Goal: Find specific page/section: Find specific page/section

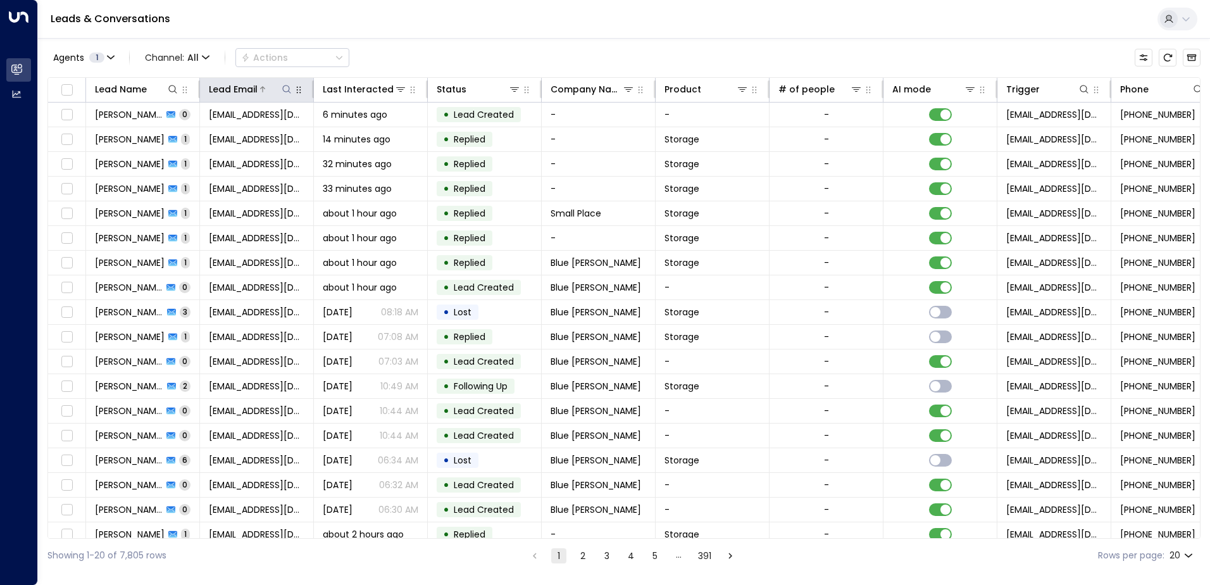
click at [283, 89] on icon at bounding box center [287, 89] width 10 height 10
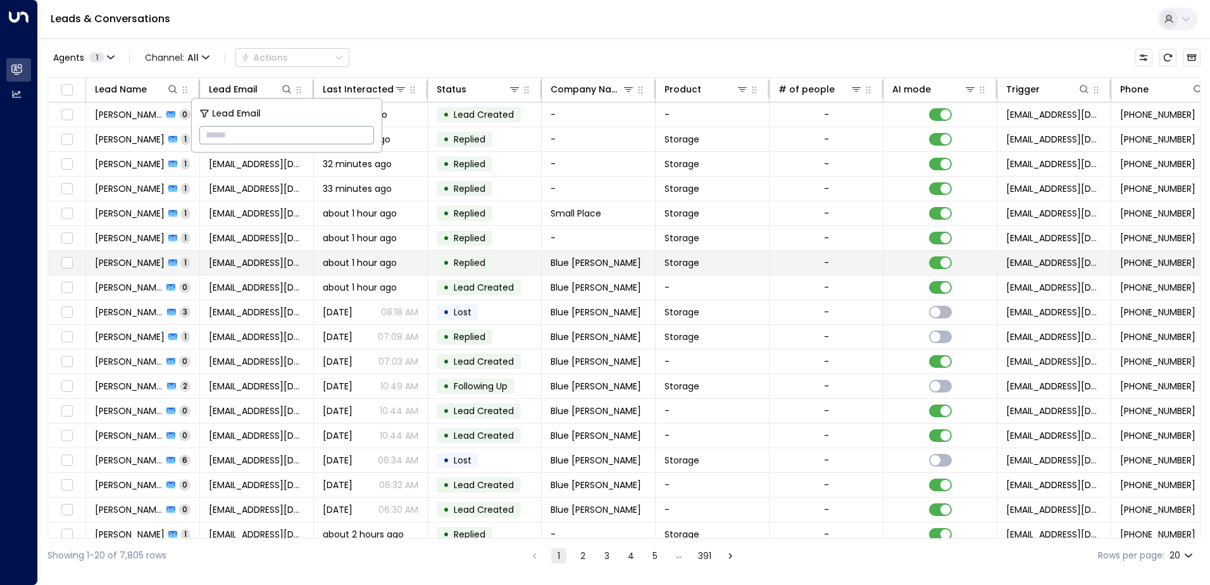
type input "**********"
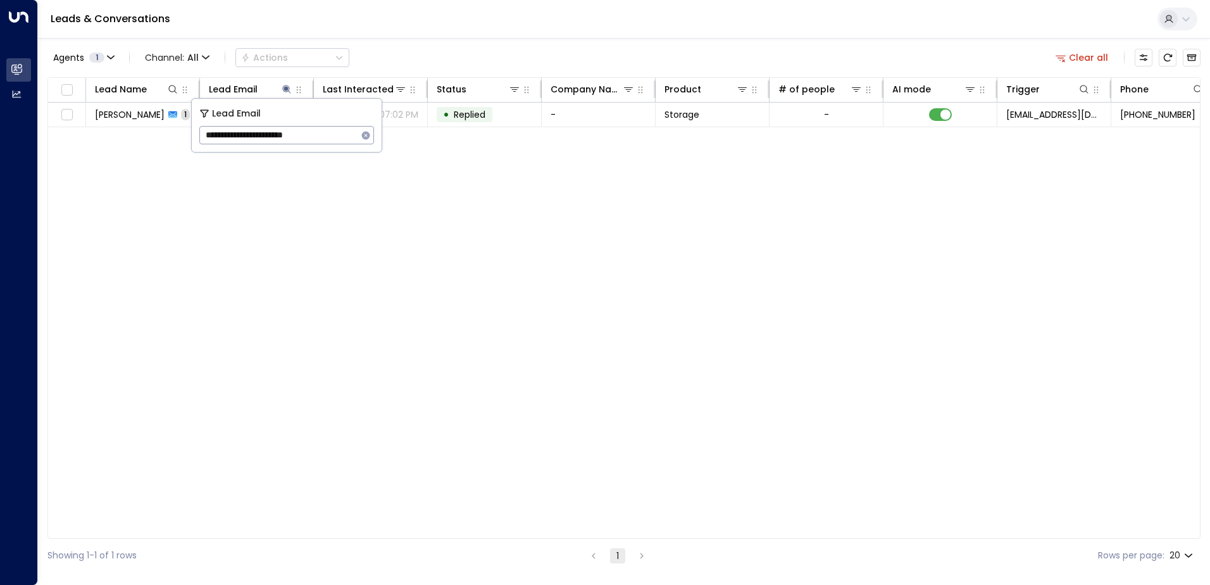
click at [522, 27] on div "Leads & Conversations" at bounding box center [624, 19] width 1172 height 39
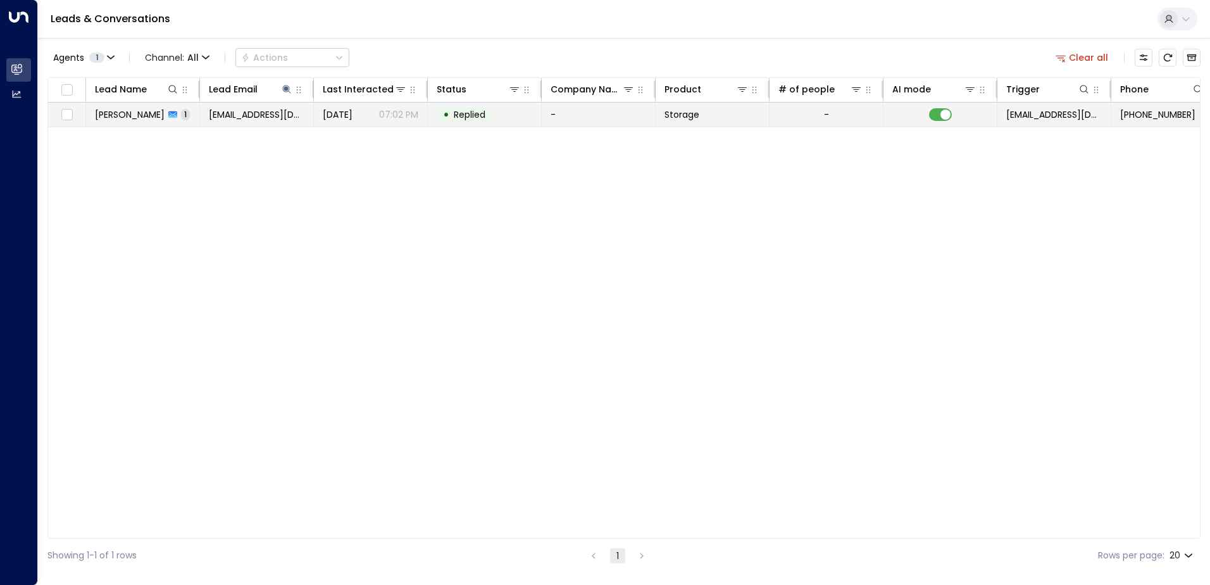
click at [352, 120] on span "[DATE]" at bounding box center [338, 114] width 30 height 13
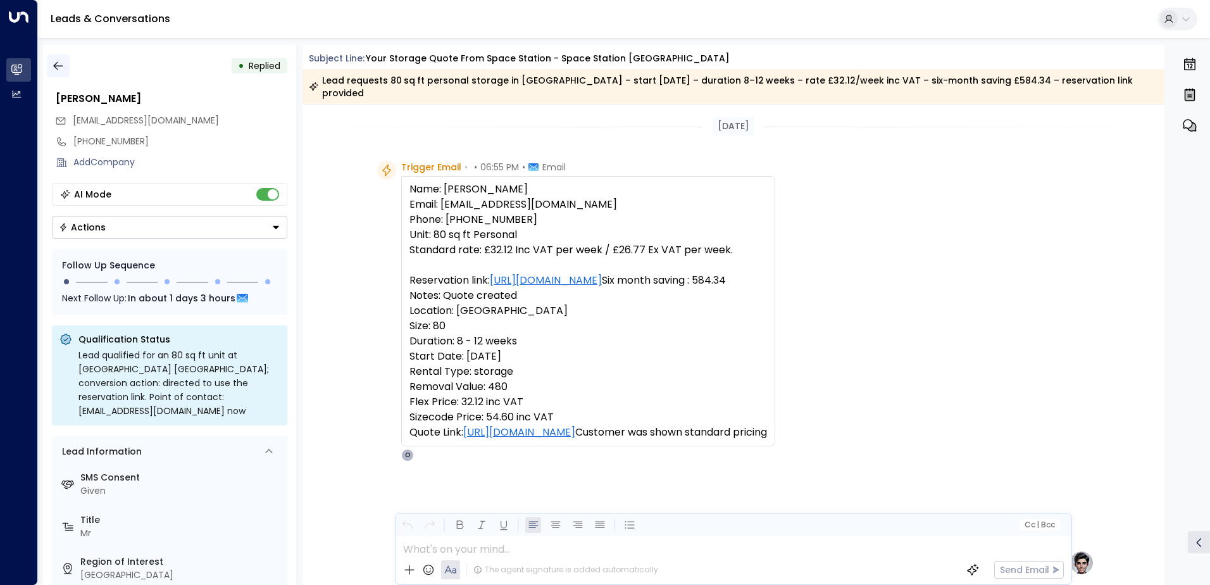
click at [56, 63] on icon "button" at bounding box center [58, 65] width 13 height 13
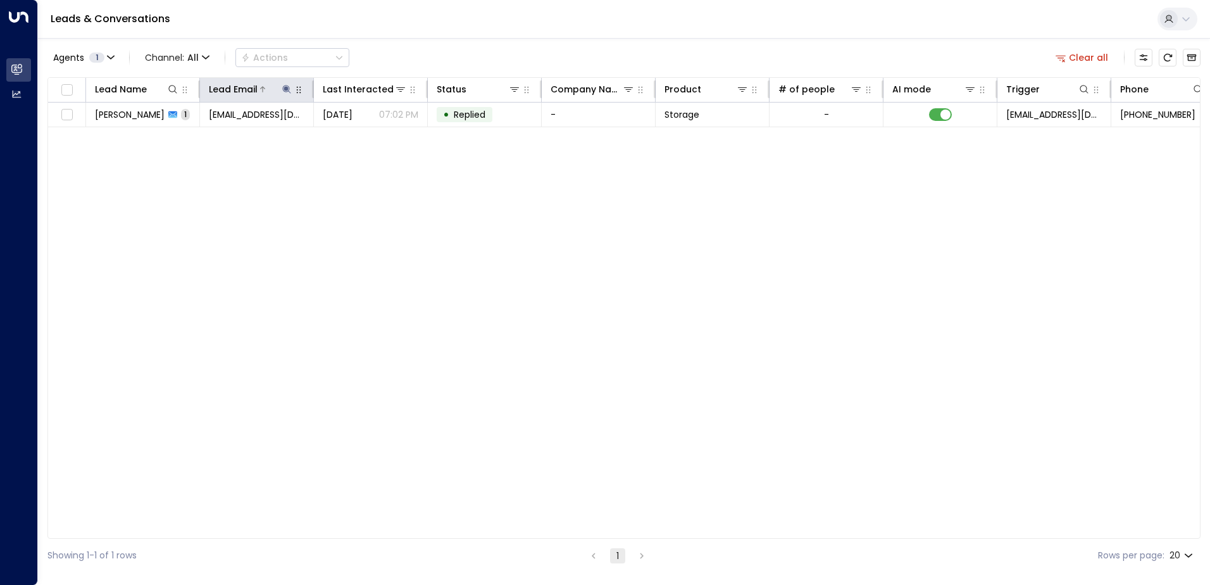
click at [287, 92] on icon at bounding box center [287, 89] width 10 height 10
click at [366, 133] on icon "button" at bounding box center [366, 135] width 10 height 10
